Goal: Task Accomplishment & Management: Use online tool/utility

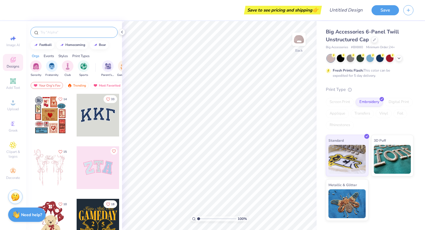
click at [52, 32] on input "text" at bounding box center [77, 32] width 74 height 6
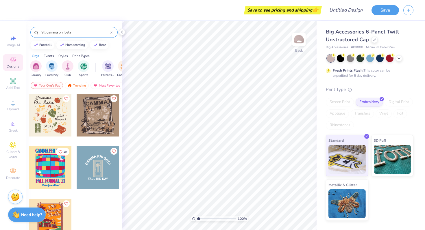
click at [400, 61] on div at bounding box center [370, 59] width 86 height 8
click at [399, 59] on icon at bounding box center [398, 57] width 5 height 5
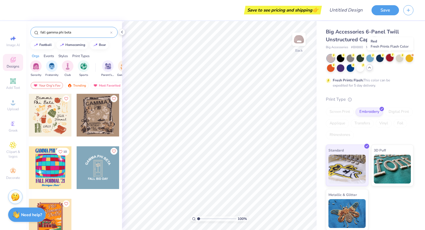
click at [389, 60] on div at bounding box center [390, 58] width 8 height 8
click at [347, 58] on div at bounding box center [350, 58] width 8 height 8
click at [98, 113] on div at bounding box center [98, 115] width 43 height 43
click at [95, 122] on div at bounding box center [98, 115] width 43 height 43
drag, startPoint x: 46, startPoint y: 32, endPoint x: 23, endPoint y: 31, distance: 23.7
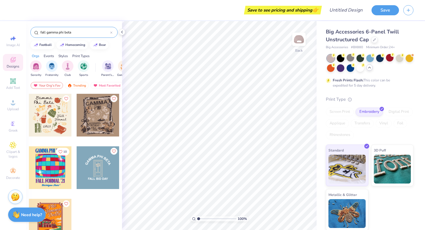
click at [23, 31] on div "Save to see pricing and shipping 👉 Design Title Save Image AI Designs Add Text …" at bounding box center [212, 115] width 425 height 230
type input "gamma phi beta"
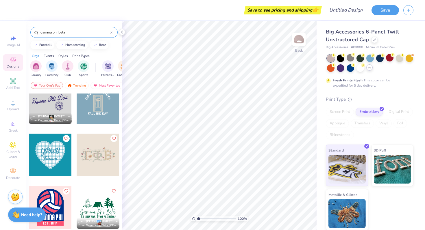
scroll to position [915, 0]
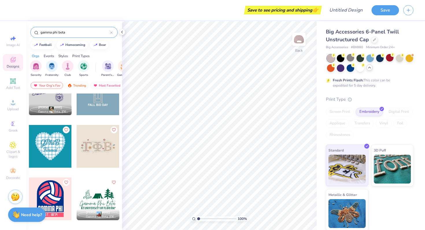
click at [107, 152] on div at bounding box center [98, 146] width 43 height 43
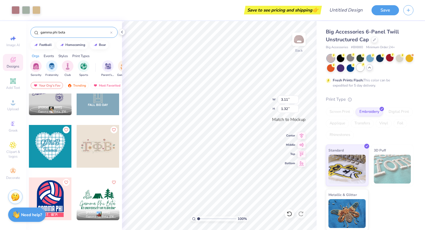
click at [364, 68] on div at bounding box center [360, 68] width 8 height 8
click at [348, 59] on div at bounding box center [350, 58] width 8 height 8
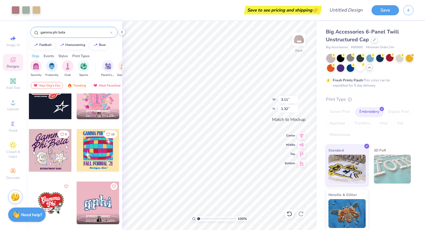
scroll to position [0, 0]
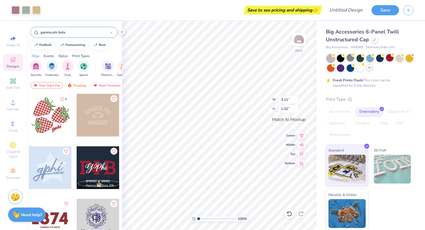
click at [49, 118] on div at bounding box center [50, 115] width 43 height 43
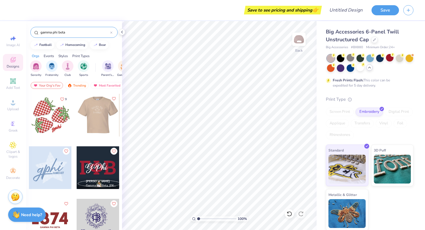
click at [94, 118] on div at bounding box center [98, 115] width 128 height 43
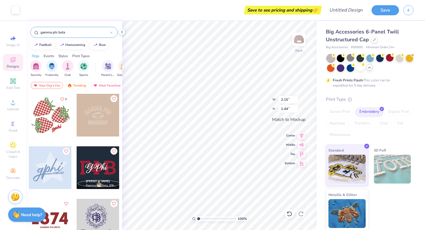
type input "2.89"
type input "1.94"
type input "3.63"
type input "2.44"
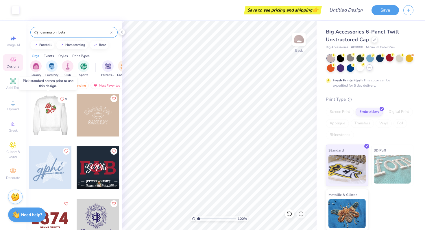
click at [55, 118] on div at bounding box center [50, 115] width 43 height 43
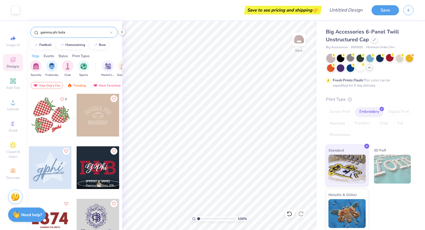
click at [30, 114] on div at bounding box center [50, 115] width 43 height 43
click at [47, 116] on div at bounding box center [50, 115] width 43 height 43
drag, startPoint x: 59, startPoint y: 118, endPoint x: 51, endPoint y: 133, distance: 17.3
click at [51, 133] on div at bounding box center [50, 115] width 43 height 43
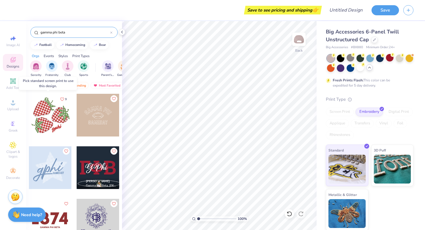
click at [48, 117] on div at bounding box center [50, 115] width 43 height 43
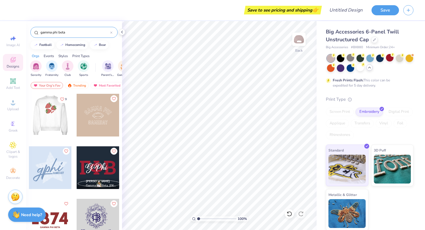
drag, startPoint x: 48, startPoint y: 117, endPoint x: 42, endPoint y: 118, distance: 6.5
click at [29, 118] on div at bounding box center [7, 115] width 43 height 43
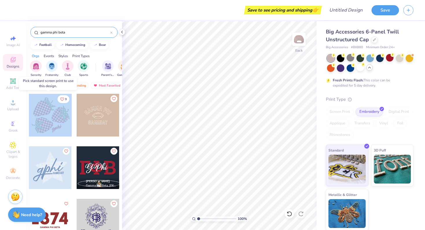
click at [42, 118] on div at bounding box center [50, 115] width 43 height 43
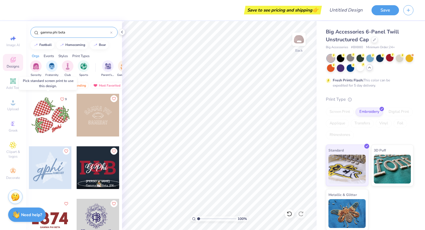
click at [42, 118] on div at bounding box center [50, 115] width 43 height 43
click at [39, 117] on div at bounding box center [50, 115] width 43 height 43
click at [56, 116] on div at bounding box center [50, 115] width 43 height 43
click at [46, 116] on div at bounding box center [50, 115] width 43 height 43
click at [44, 111] on div at bounding box center [50, 115] width 43 height 43
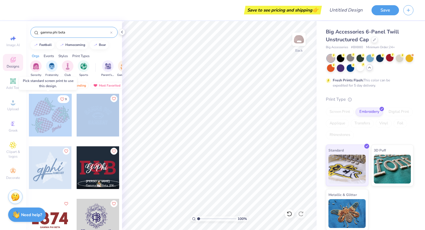
drag, startPoint x: 55, startPoint y: 110, endPoint x: 82, endPoint y: 115, distance: 28.0
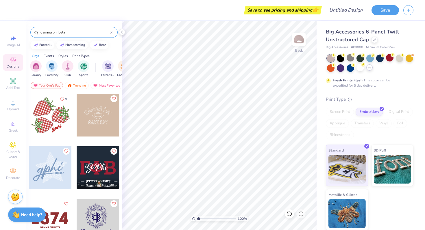
click at [55, 116] on div at bounding box center [50, 115] width 43 height 43
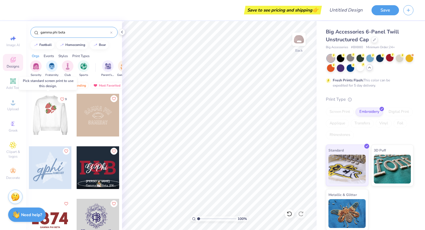
click at [55, 116] on div at bounding box center [50, 115] width 43 height 43
click at [29, 116] on div at bounding box center [7, 115] width 43 height 43
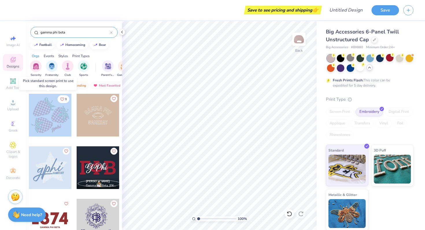
click at [55, 116] on div at bounding box center [7, 115] width 128 height 43
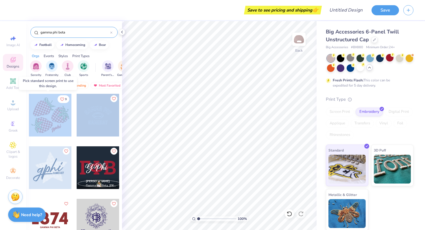
click at [55, 116] on div at bounding box center [50, 115] width 43 height 43
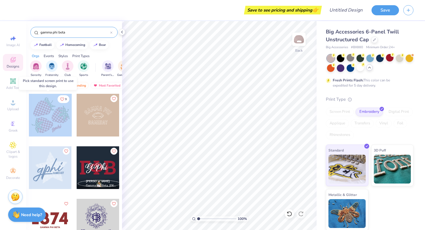
click at [55, 116] on div at bounding box center [50, 115] width 43 height 43
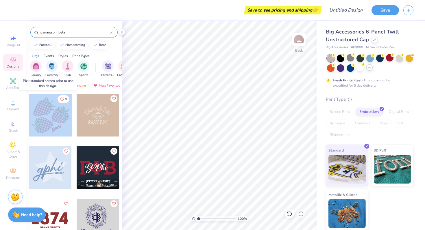
click at [55, 116] on div at bounding box center [50, 115] width 43 height 43
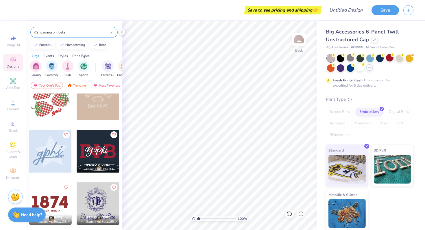
click at [89, 155] on div at bounding box center [98, 151] width 43 height 43
click at [52, 103] on div at bounding box center [50, 98] width 43 height 43
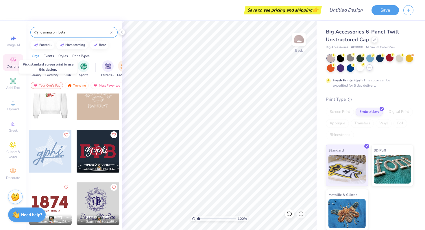
click at [29, 103] on div at bounding box center [7, 98] width 43 height 43
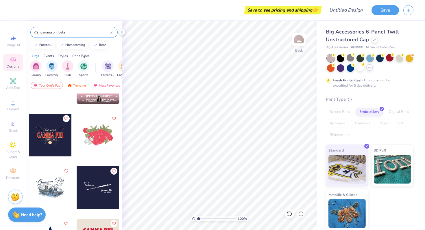
scroll to position [559, 0]
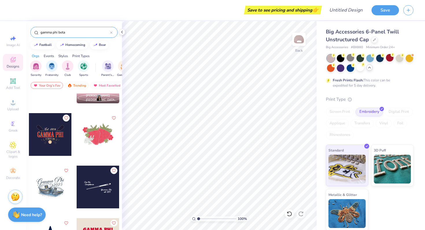
click at [103, 147] on div at bounding box center [98, 134] width 43 height 43
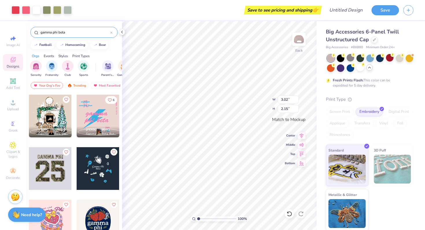
scroll to position [2270, 0]
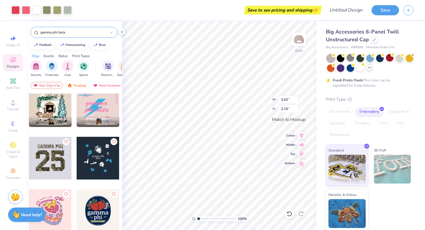
click at [68, 32] on input "gamma phi beta" at bounding box center [75, 32] width 70 height 6
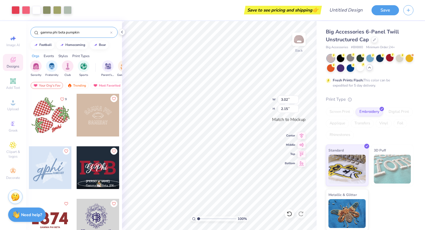
type input "gamma phi beta pumpkin"
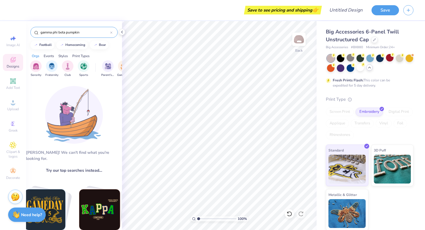
click at [111, 32] on icon at bounding box center [111, 33] width 2 height 2
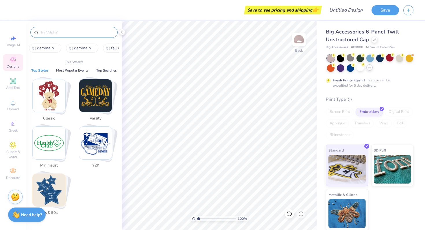
click at [100, 30] on input "text" at bounding box center [77, 32] width 74 height 6
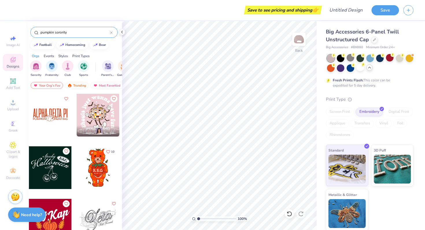
type input "pumpkin sorority"
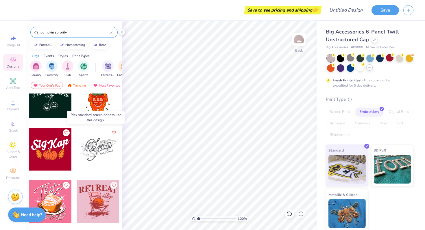
scroll to position [76, 0]
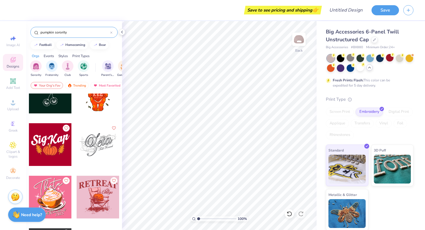
click at [61, 154] on div at bounding box center [50, 144] width 43 height 43
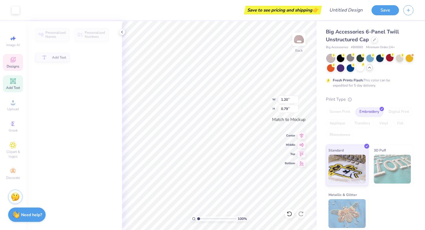
type input "1.20"
type input "0.79"
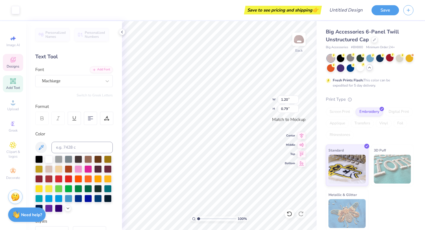
type input "1.55"
type input "0.87"
type textarea "K"
type textarea "Phi"
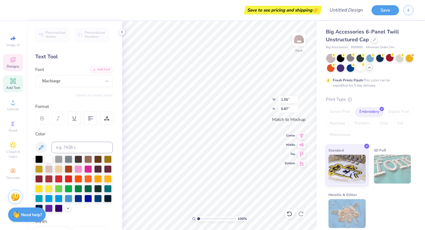
type input "1.29"
type input "0.91"
type input "1.20"
type input "0.79"
type input "1.06"
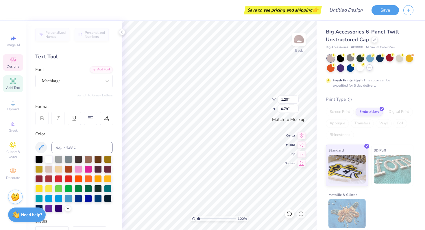
type input "0.84"
